Goal: Find specific fact: Find specific fact

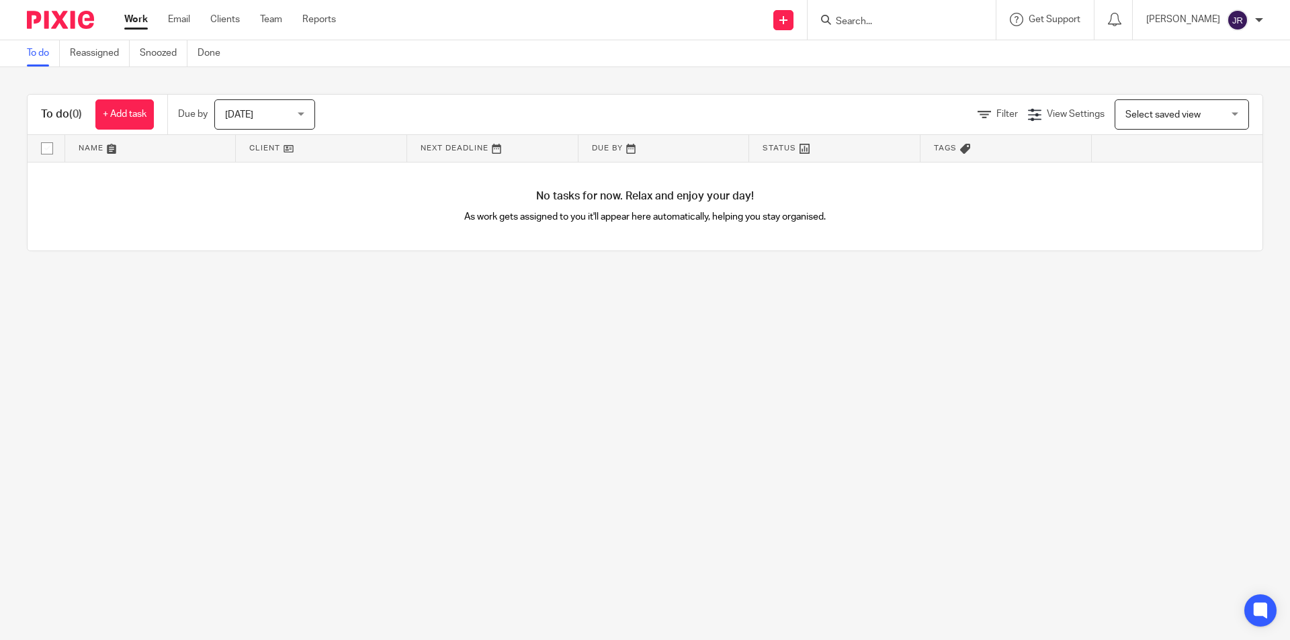
click at [877, 18] on input "Search" at bounding box center [895, 22] width 121 height 12
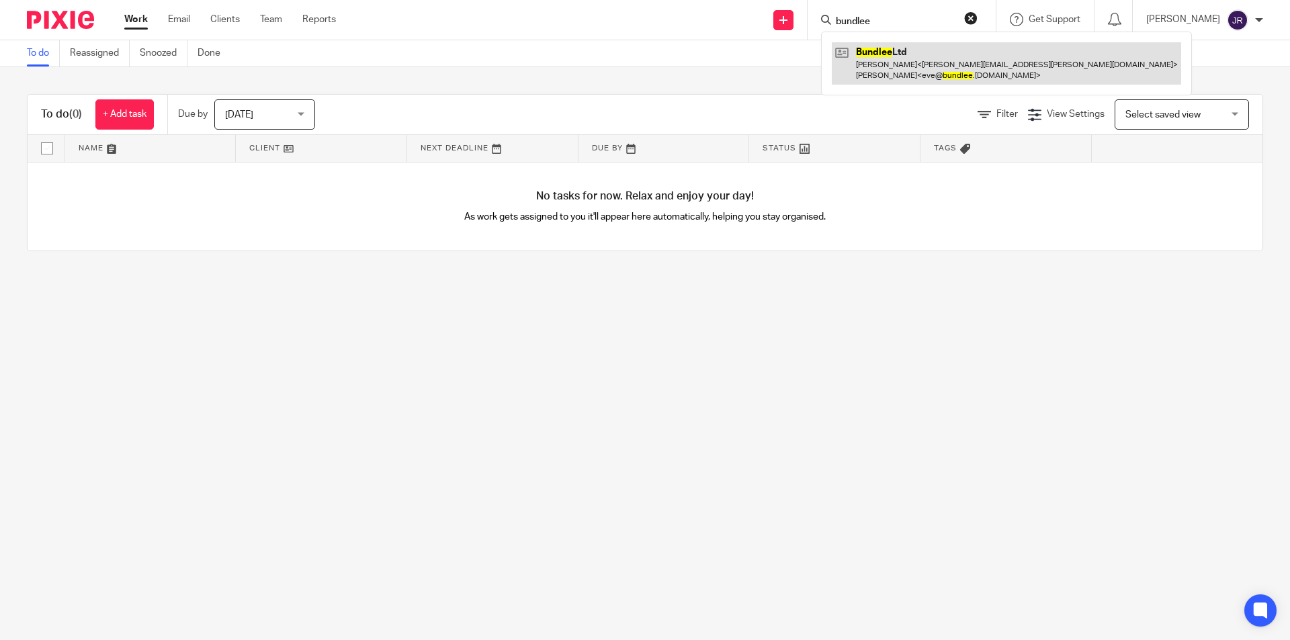
type input "bundlee"
click at [942, 69] on link at bounding box center [1006, 63] width 349 height 42
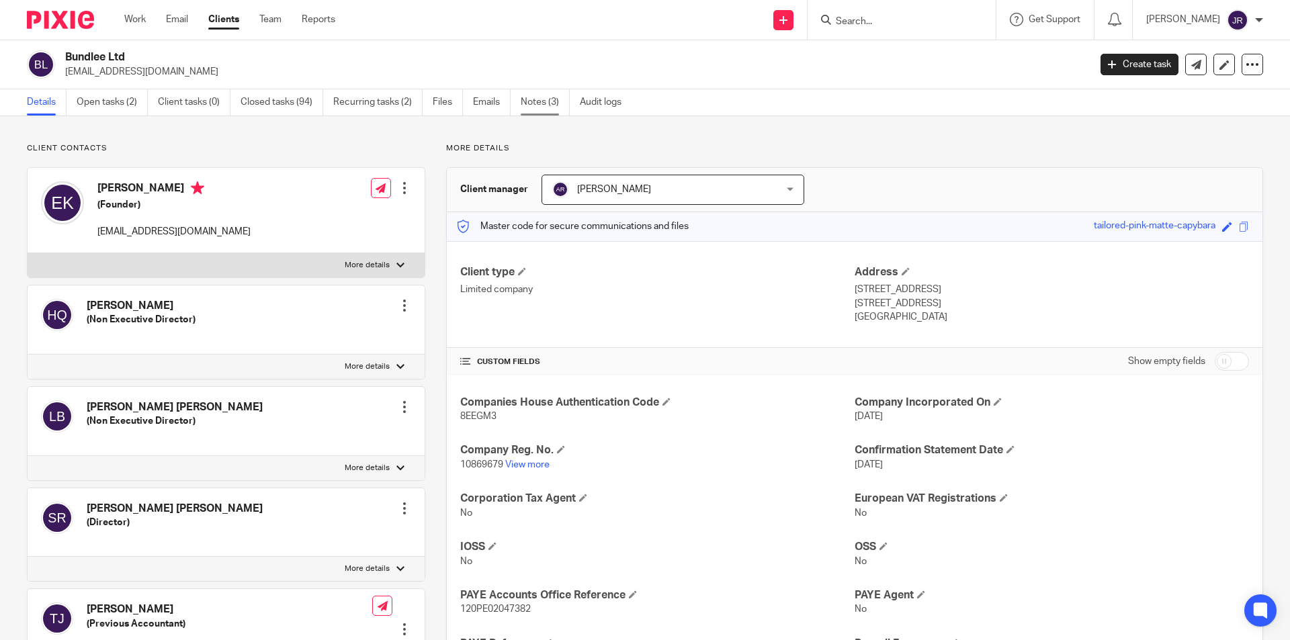
click at [539, 102] on link "Notes (3)" at bounding box center [545, 102] width 49 height 26
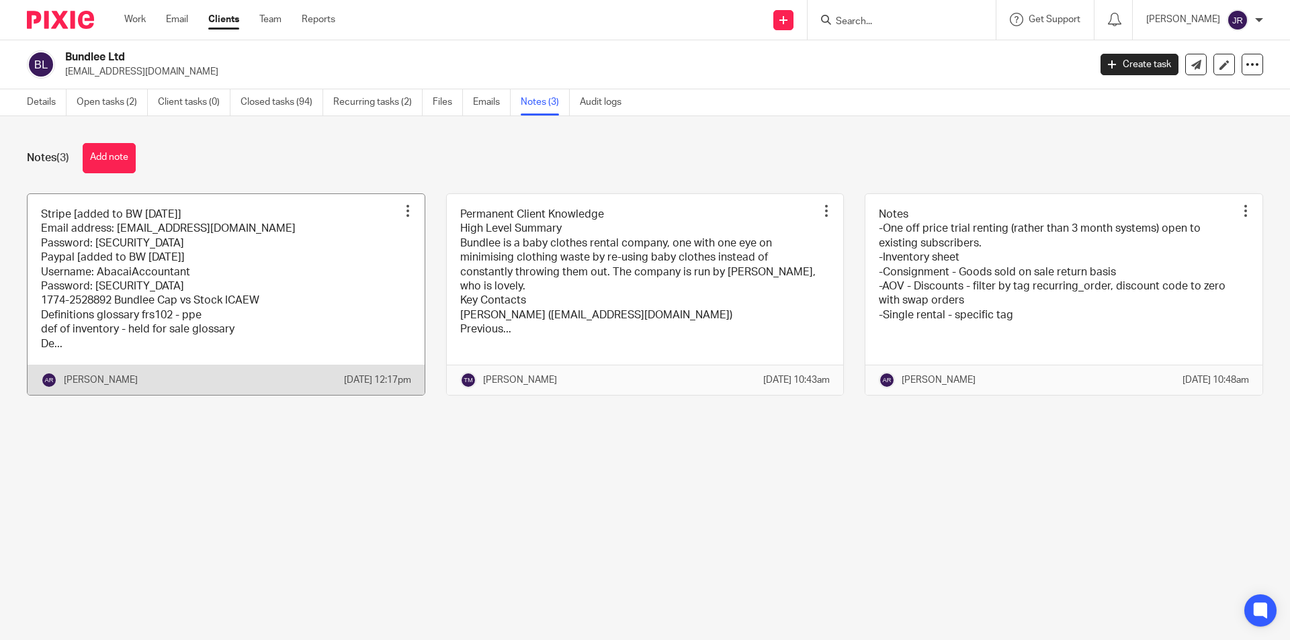
click at [167, 277] on link at bounding box center [226, 294] width 397 height 201
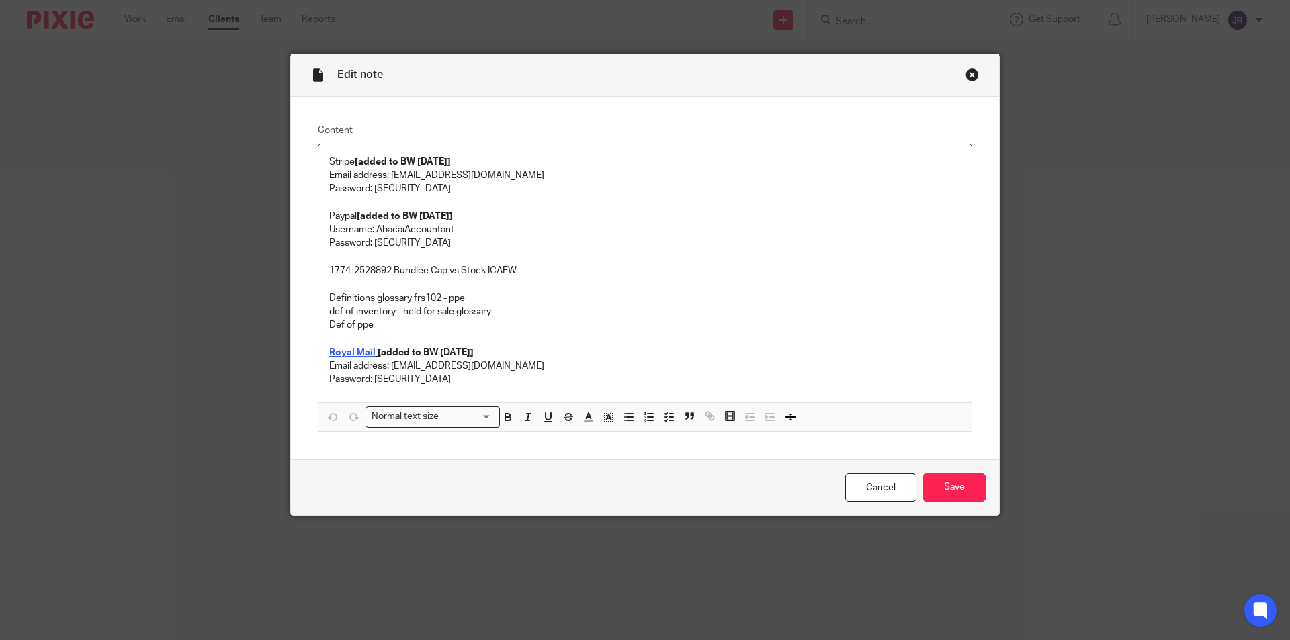
click at [970, 71] on div "Close this dialog window" at bounding box center [972, 74] width 13 height 13
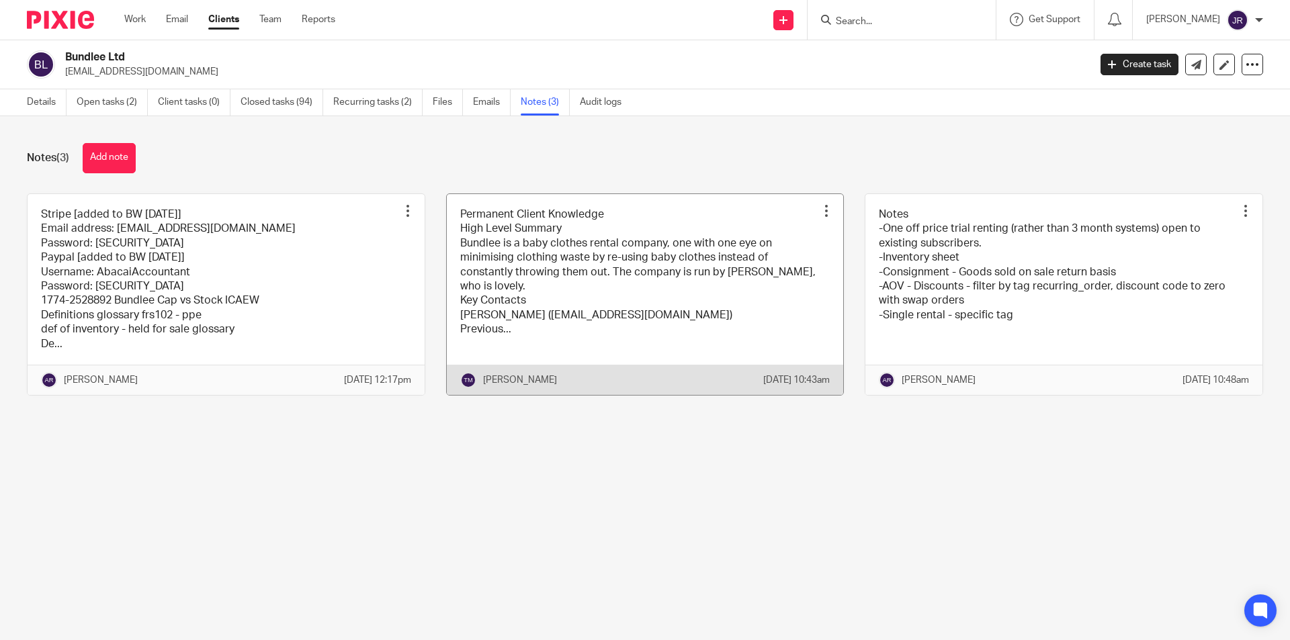
click at [562, 252] on link at bounding box center [645, 294] width 397 height 201
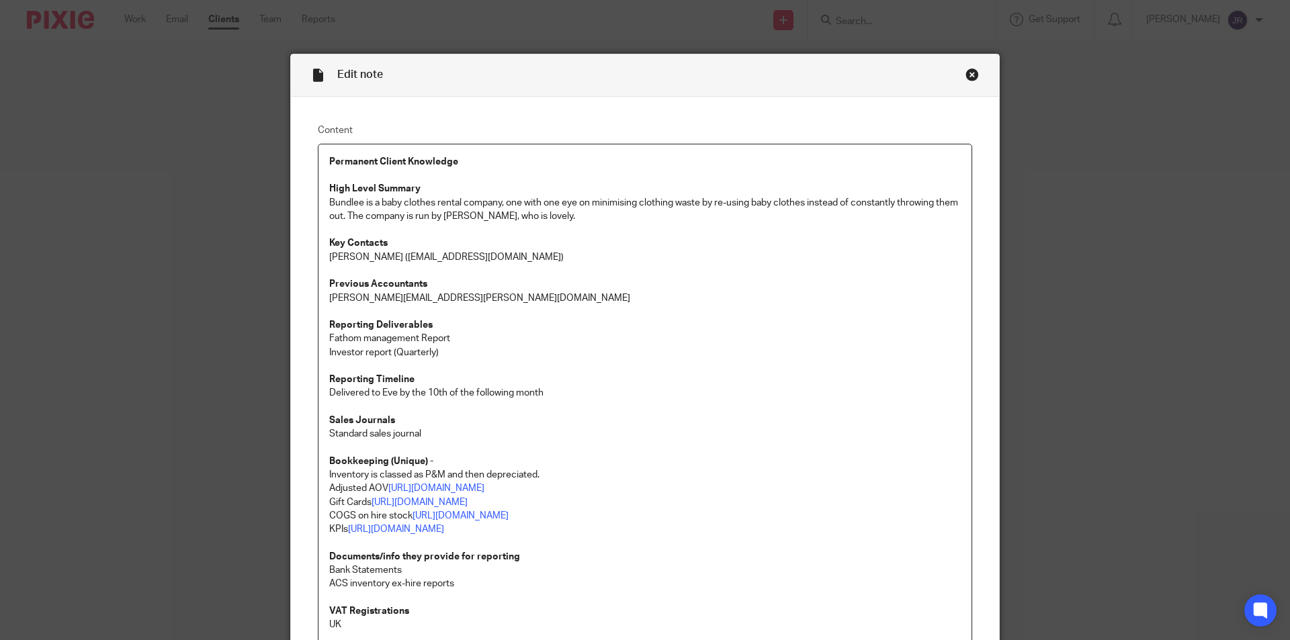
click at [970, 73] on div "Close this dialog window" at bounding box center [972, 74] width 13 height 13
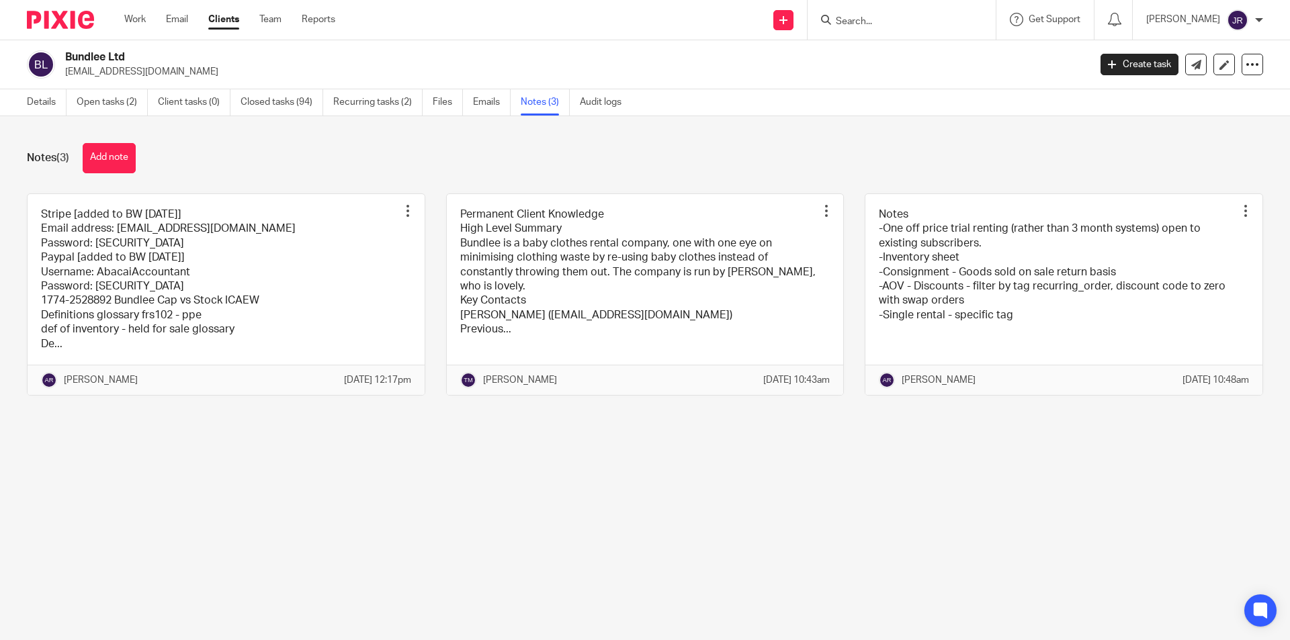
click at [884, 25] on input "Search" at bounding box center [895, 22] width 121 height 12
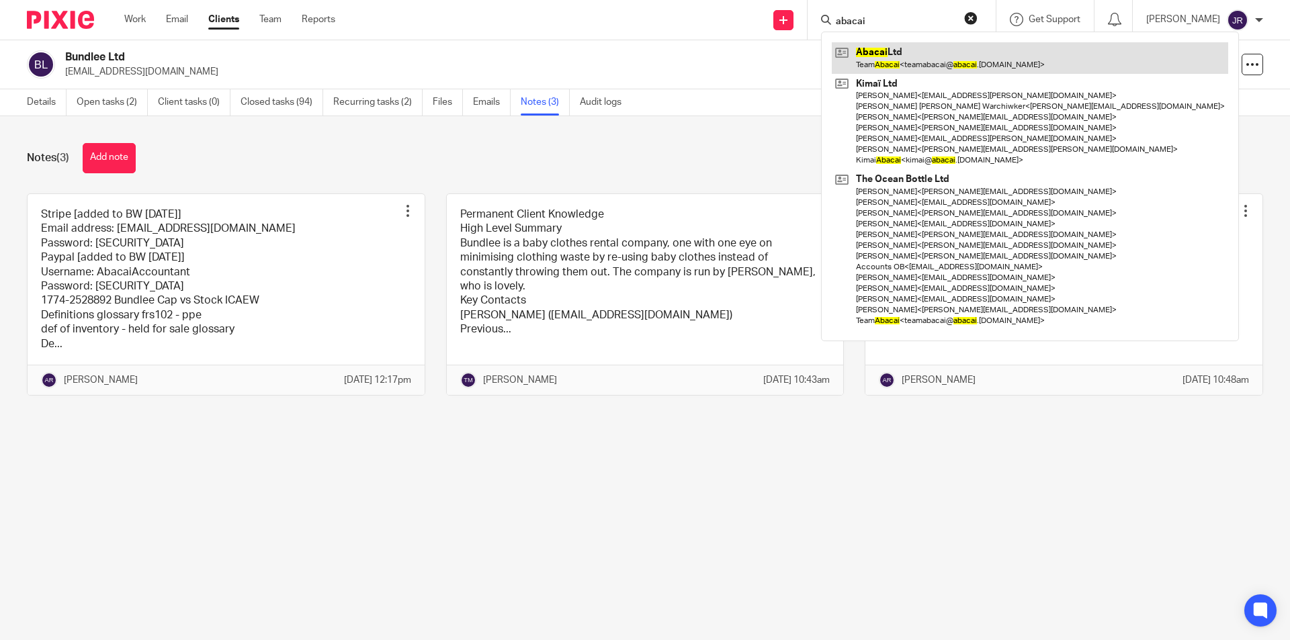
type input "abacai"
click at [930, 66] on link at bounding box center [1030, 57] width 396 height 31
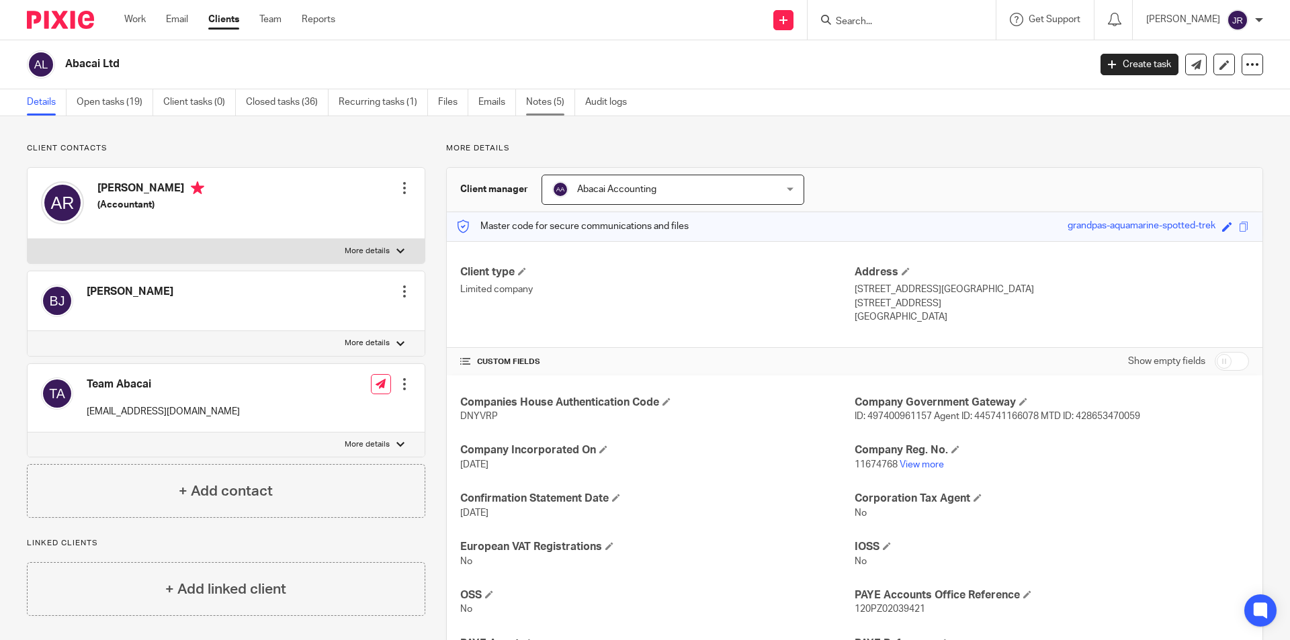
click at [547, 99] on link "Notes (5)" at bounding box center [550, 102] width 49 height 26
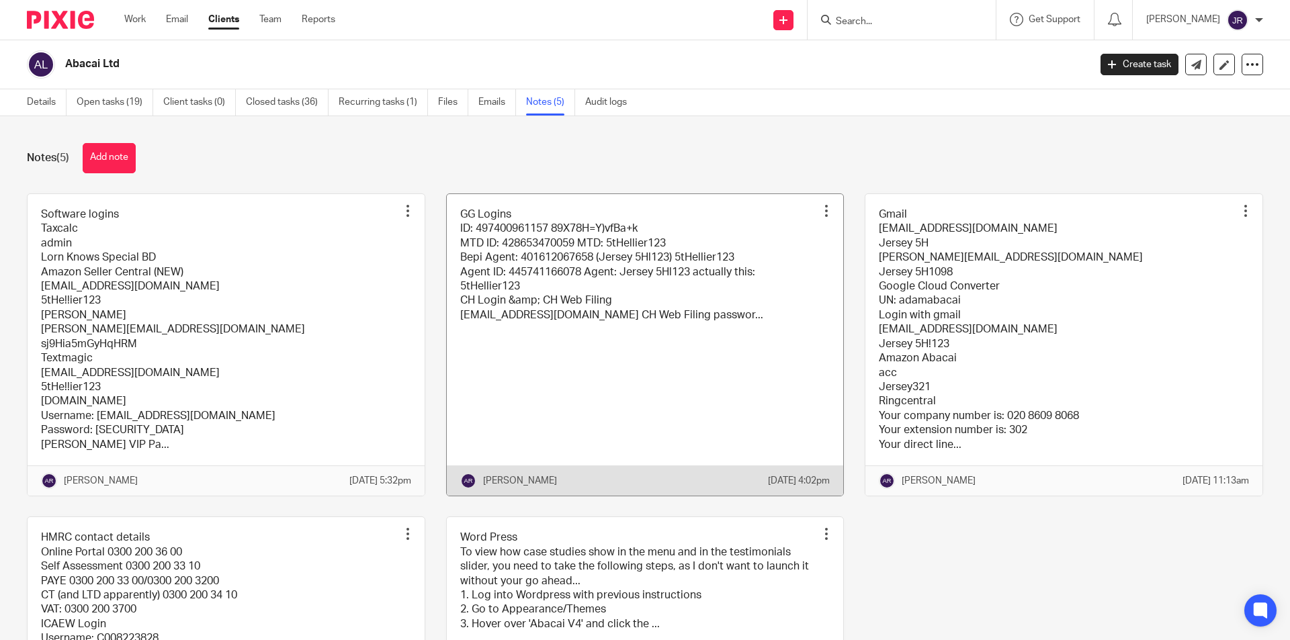
click at [611, 319] on link at bounding box center [645, 345] width 397 height 302
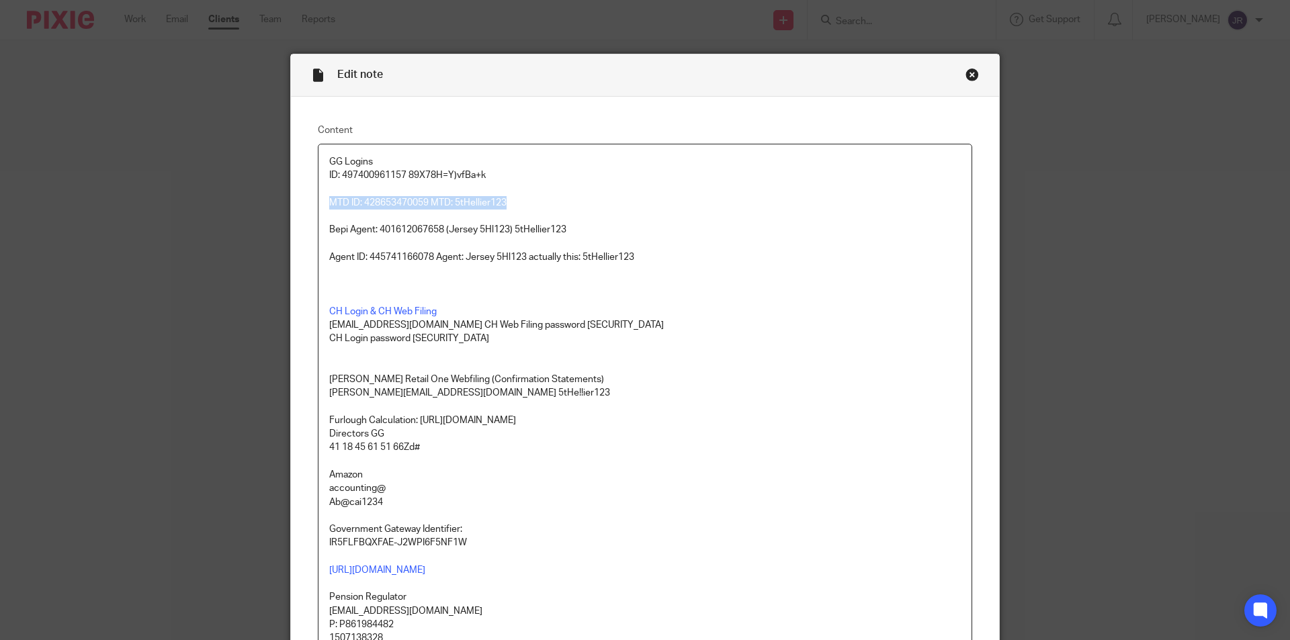
drag, startPoint x: 516, startPoint y: 202, endPoint x: 325, endPoint y: 196, distance: 190.9
click at [329, 196] on p "MTD ID: 428653470059 MTD: 5tHellier123" at bounding box center [645, 202] width 632 height 13
copy p "MTD ID: 428653470059 MTD: 5tHellier123"
